Goal: Navigation & Orientation: Find specific page/section

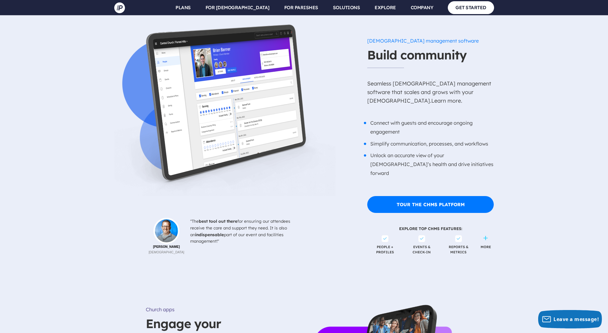
scroll to position [3038, 0]
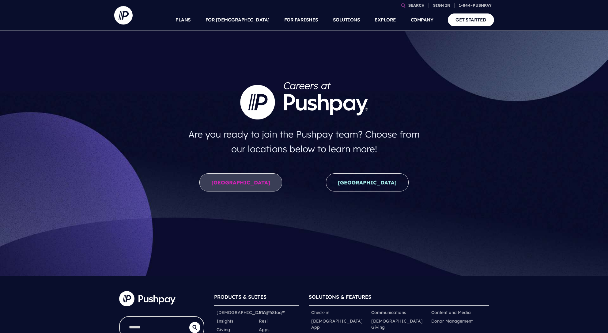
click at [251, 183] on link "United States" at bounding box center [240, 182] width 83 height 18
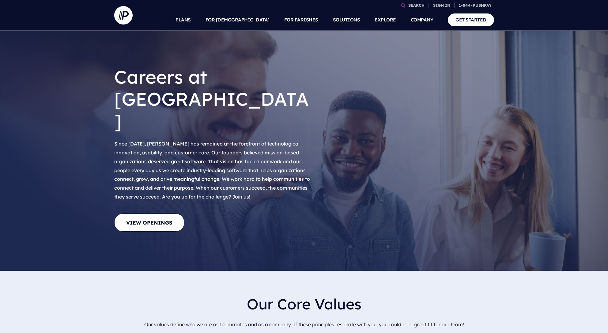
click at [142, 214] on link "View Openings" at bounding box center [149, 223] width 70 height 18
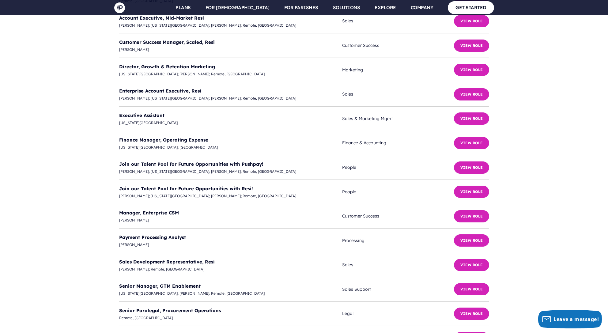
scroll to position [1632, 0]
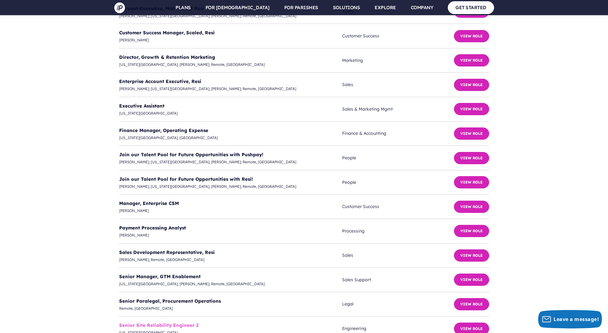
click at [181, 322] on link "Senior Site Reliability Engineer 2" at bounding box center [158, 325] width 79 height 6
click at [175, 274] on link "Senior Manager, GTM Enablement" at bounding box center [159, 277] width 81 height 6
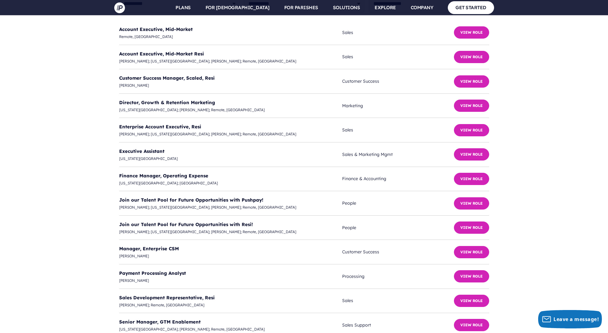
scroll to position [1586, 0]
click at [157, 246] on link "Manager, Enterprise CSM" at bounding box center [149, 249] width 60 height 6
